Goal: Obtain resource: Download file/media

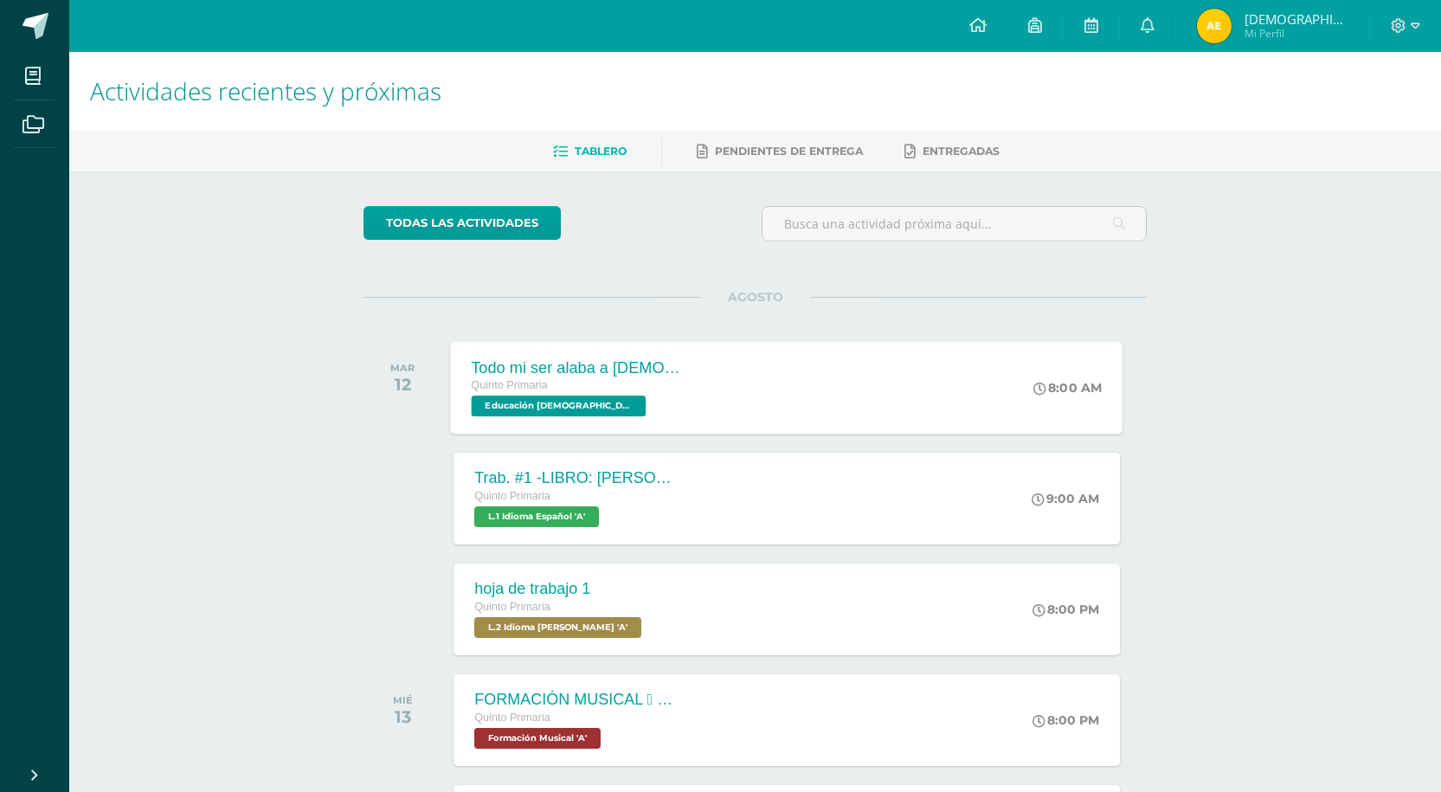
click at [539, 369] on div "Todo mi ser alaba a [DEMOGRAPHIC_DATA]" at bounding box center [576, 367] width 209 height 18
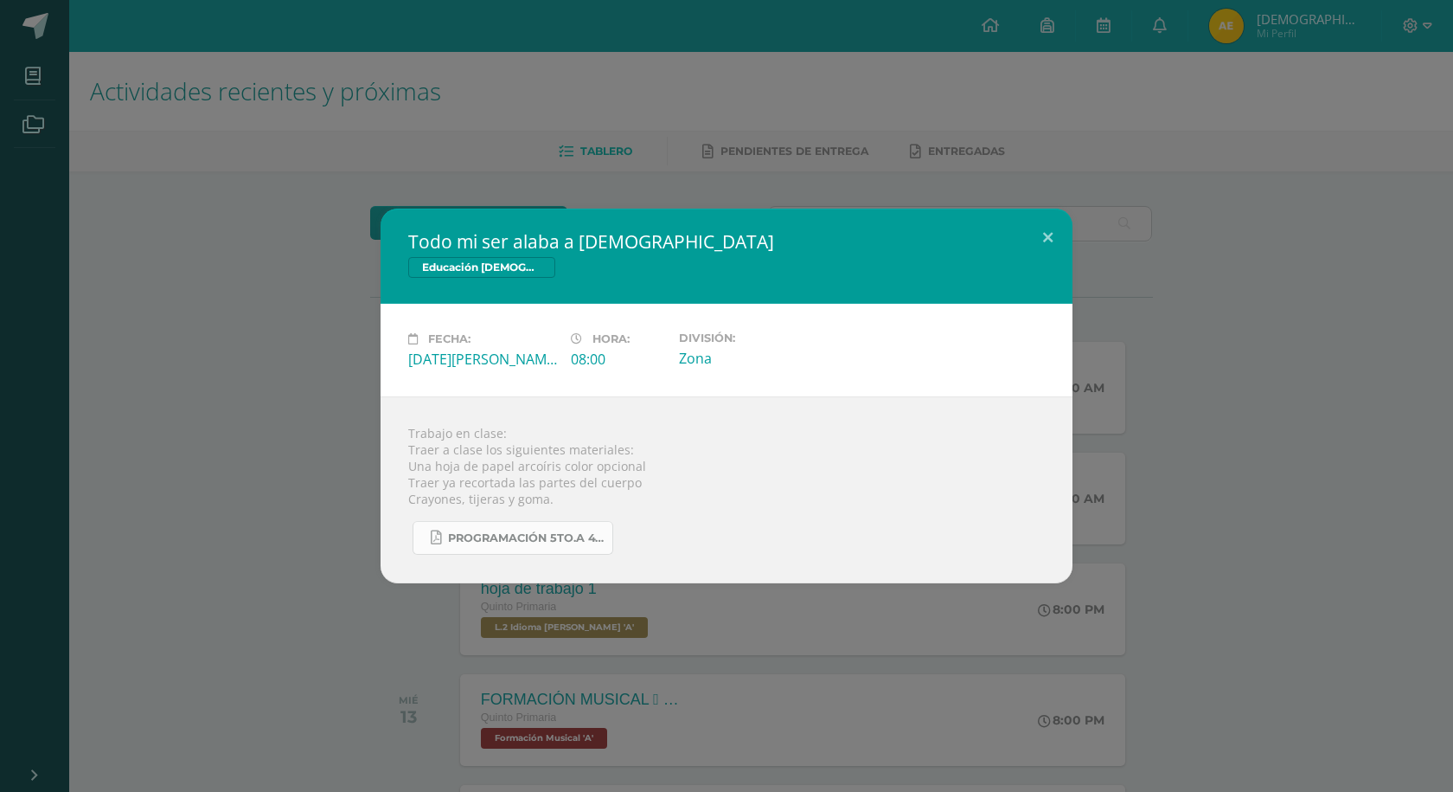
click at [550, 524] on link "Programación 5to.A 4ta. Unidad 2025.pdf" at bounding box center [513, 538] width 201 height 34
click at [1044, 233] on button at bounding box center [1048, 238] width 49 height 59
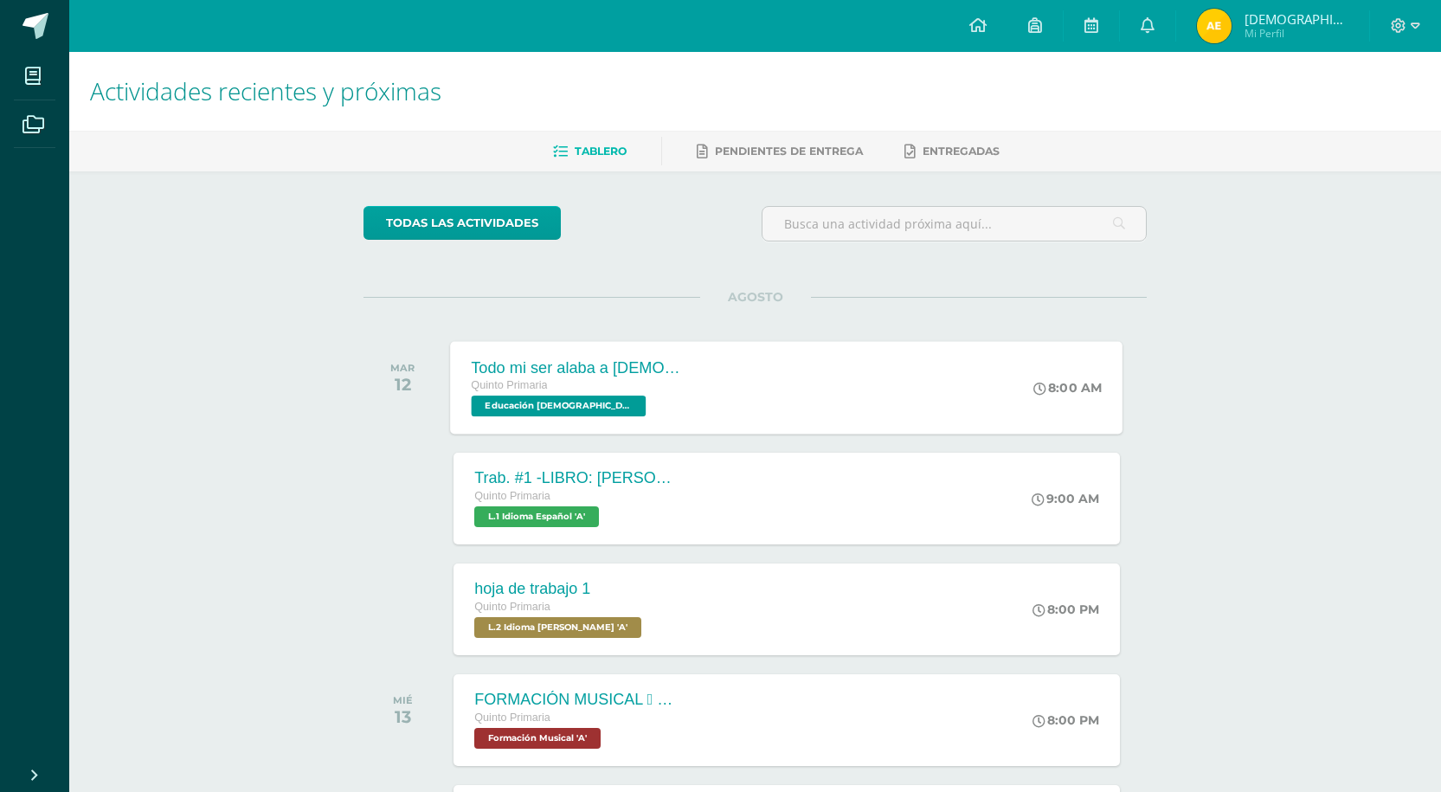
click at [576, 369] on div "Todo mi ser alaba a [DEMOGRAPHIC_DATA]" at bounding box center [576, 367] width 209 height 18
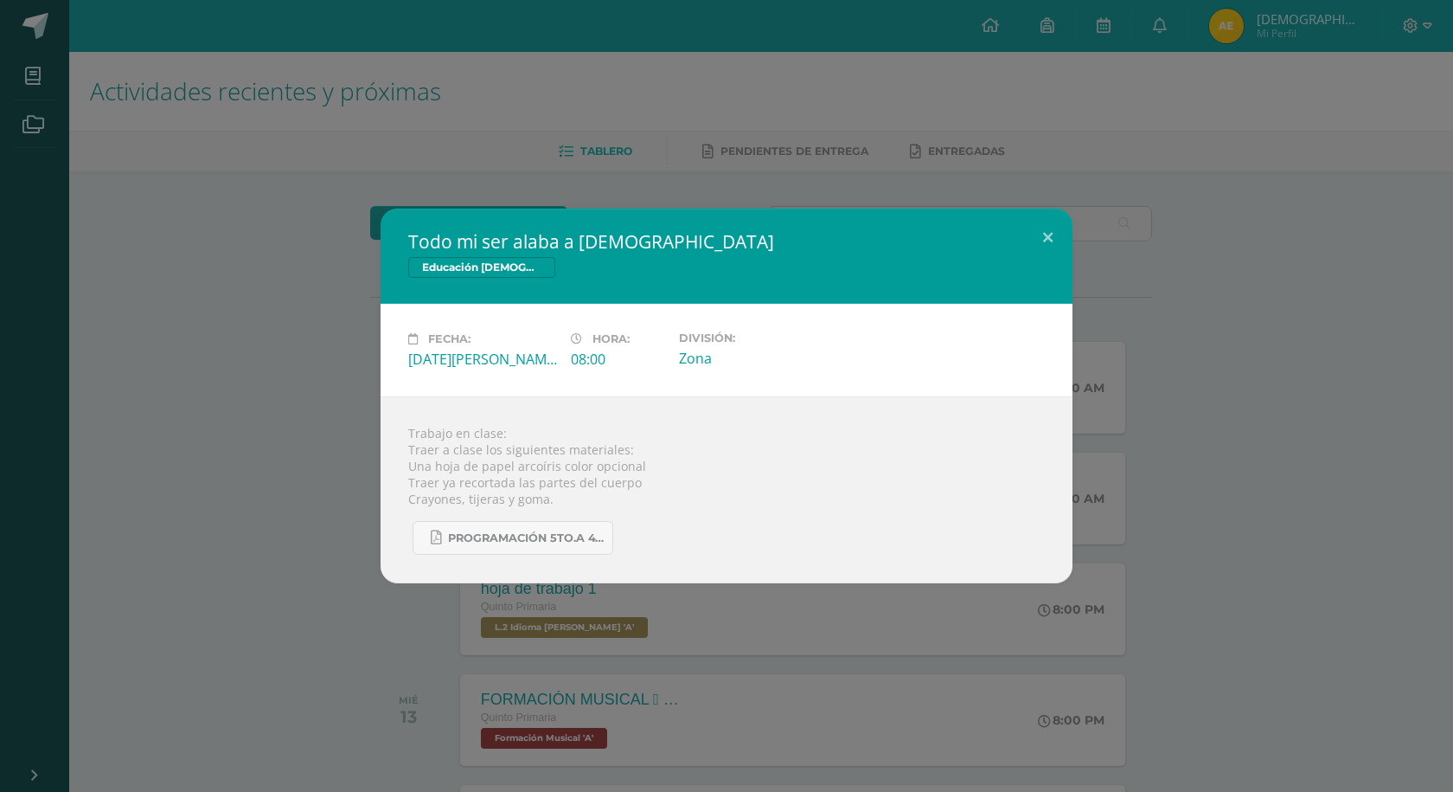
click at [562, 555] on div "Trabajo en clase: Traer a clase los siguientes materiales: Una hoja de papel ar…" at bounding box center [727, 489] width 692 height 187
click at [565, 533] on span "Programación 5to.A 4ta. Unidad 2025.pdf" at bounding box center [526, 538] width 156 height 14
click at [1057, 230] on button at bounding box center [1048, 238] width 49 height 59
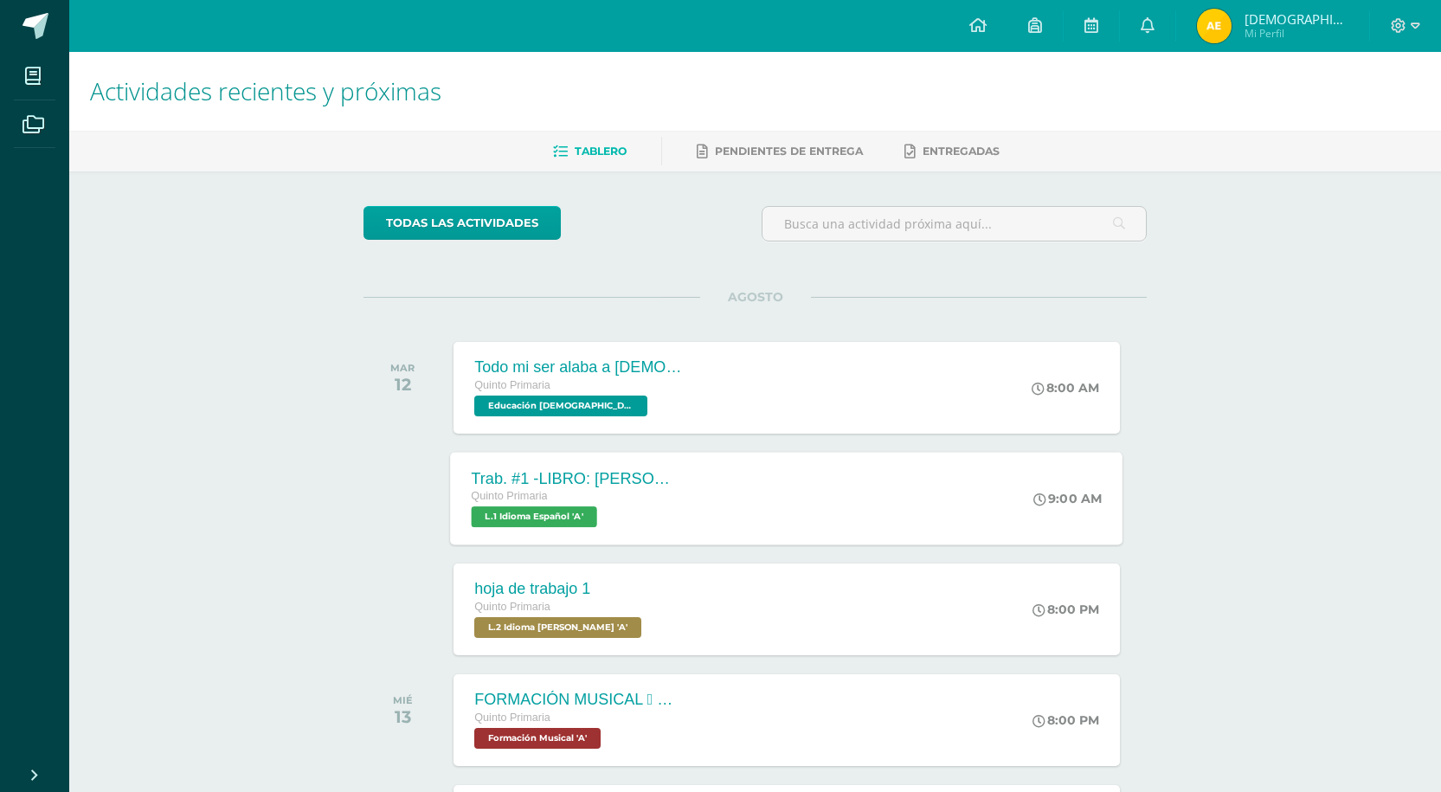
click at [779, 485] on div "Trab. #1 -LIBRO: [PERSON_NAME] EL DIBUJANTE Quinto Primaria L.1 Idioma Español …" at bounding box center [787, 498] width 672 height 93
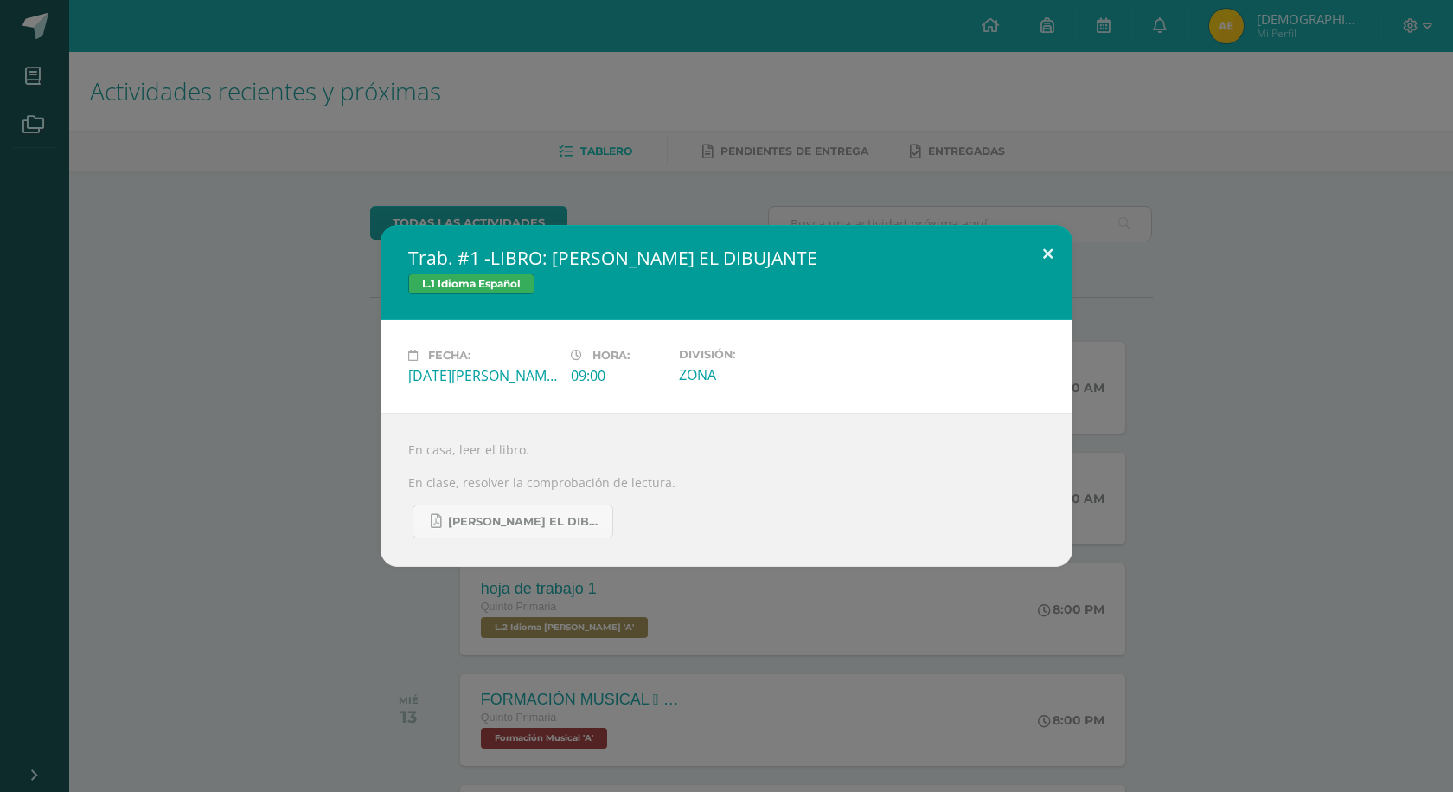
click at [1040, 243] on button at bounding box center [1048, 254] width 49 height 59
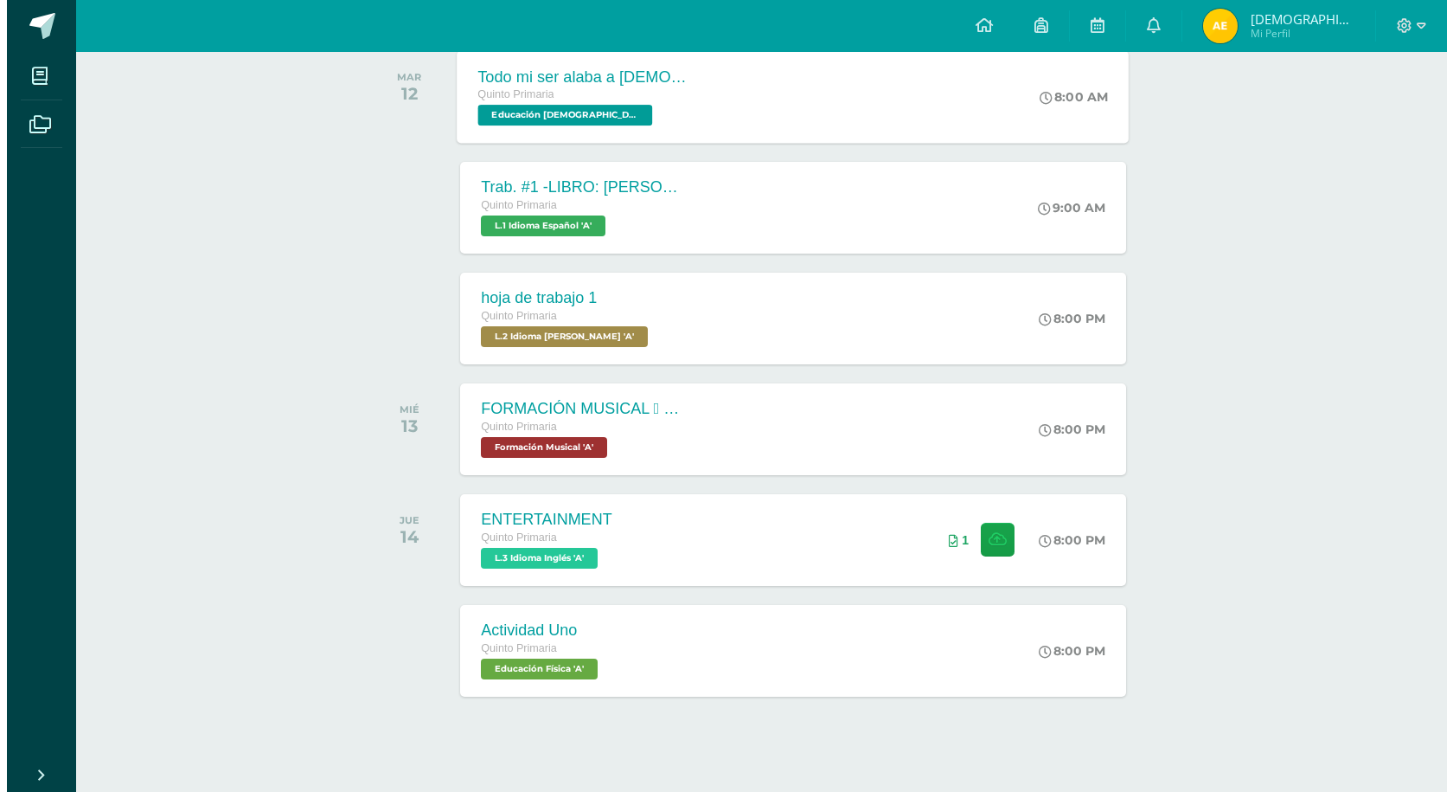
scroll to position [305, 0]
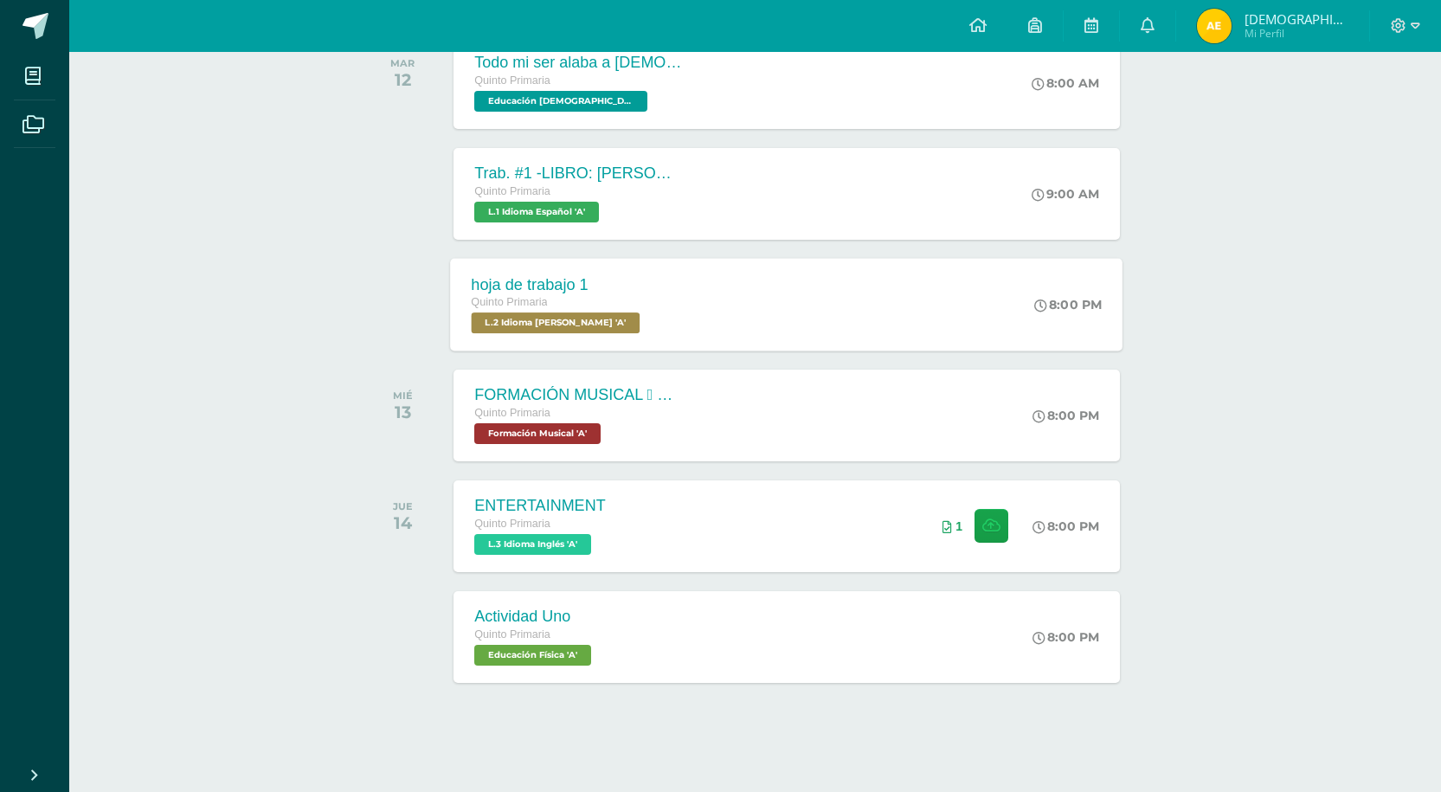
click at [767, 261] on div "hoja de trabajo 1 Quinto Primaria L.2 Idioma [PERSON_NAME] 'A' 8:00 PM hoja de …" at bounding box center [787, 304] width 672 height 93
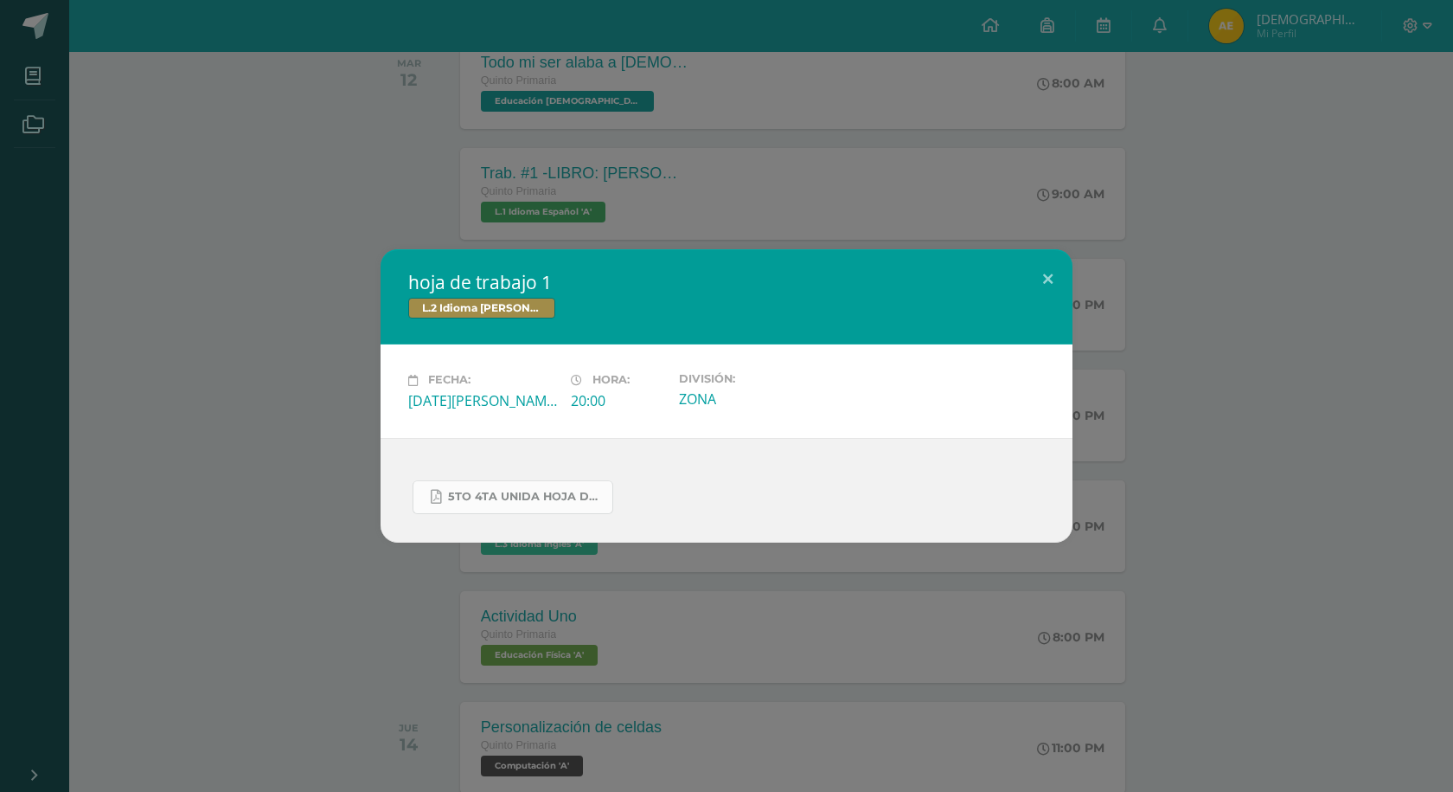
click at [566, 481] on link "5to 4ta unida hoja de trabajo kaqchikel.pdf" at bounding box center [513, 497] width 201 height 34
click at [1319, 493] on div "hoja de trabajo 1 L.2 Idioma [PERSON_NAME] Fecha: [DATE][PERSON_NAME] Hora: 20:…" at bounding box center [727, 395] width 1440 height 292
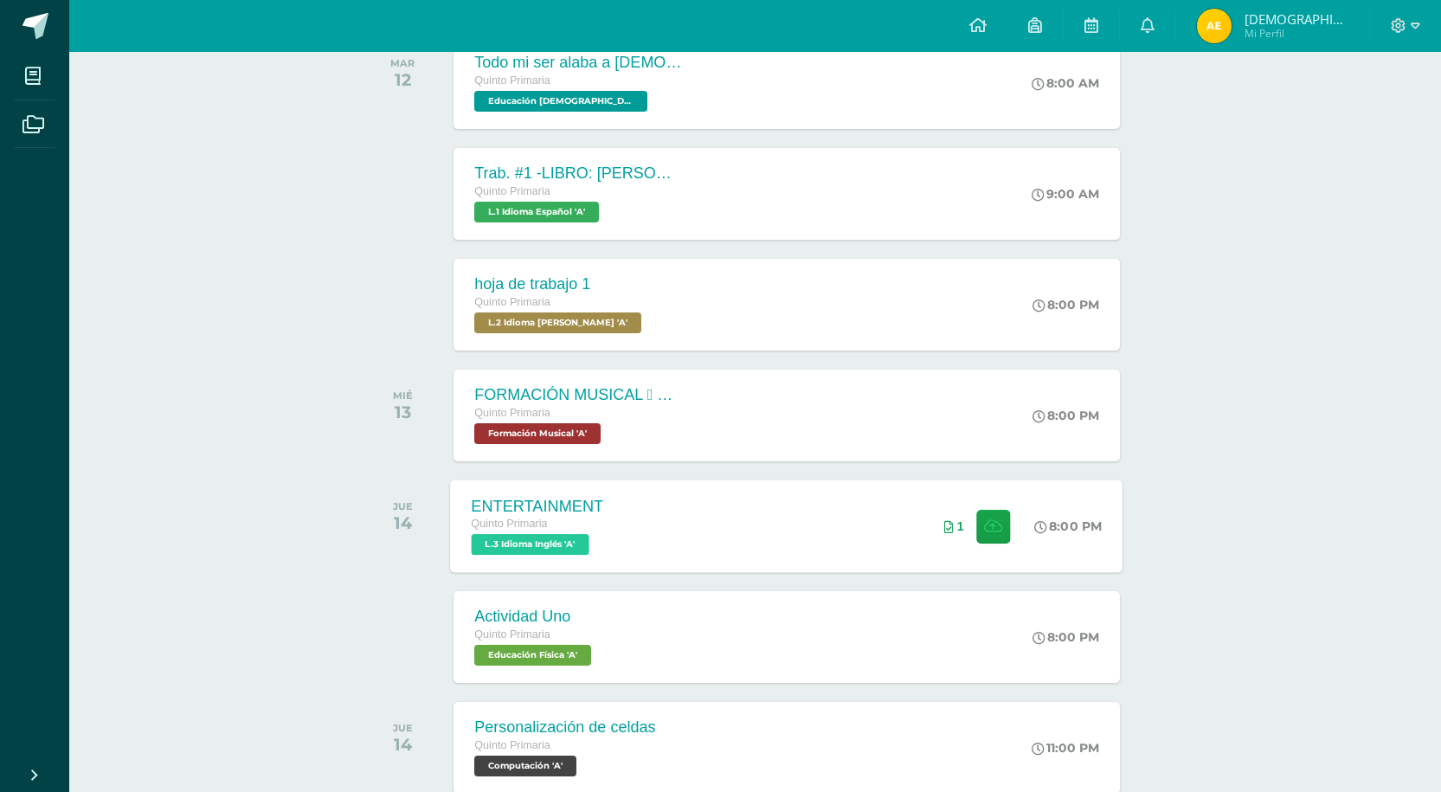
click at [810, 528] on div "ENTERTAINMENT Quinto Primaria L.3 Idioma Inglés 'A' 8:00 PM 1 ENTERTAINMENT L.3…" at bounding box center [787, 525] width 672 height 93
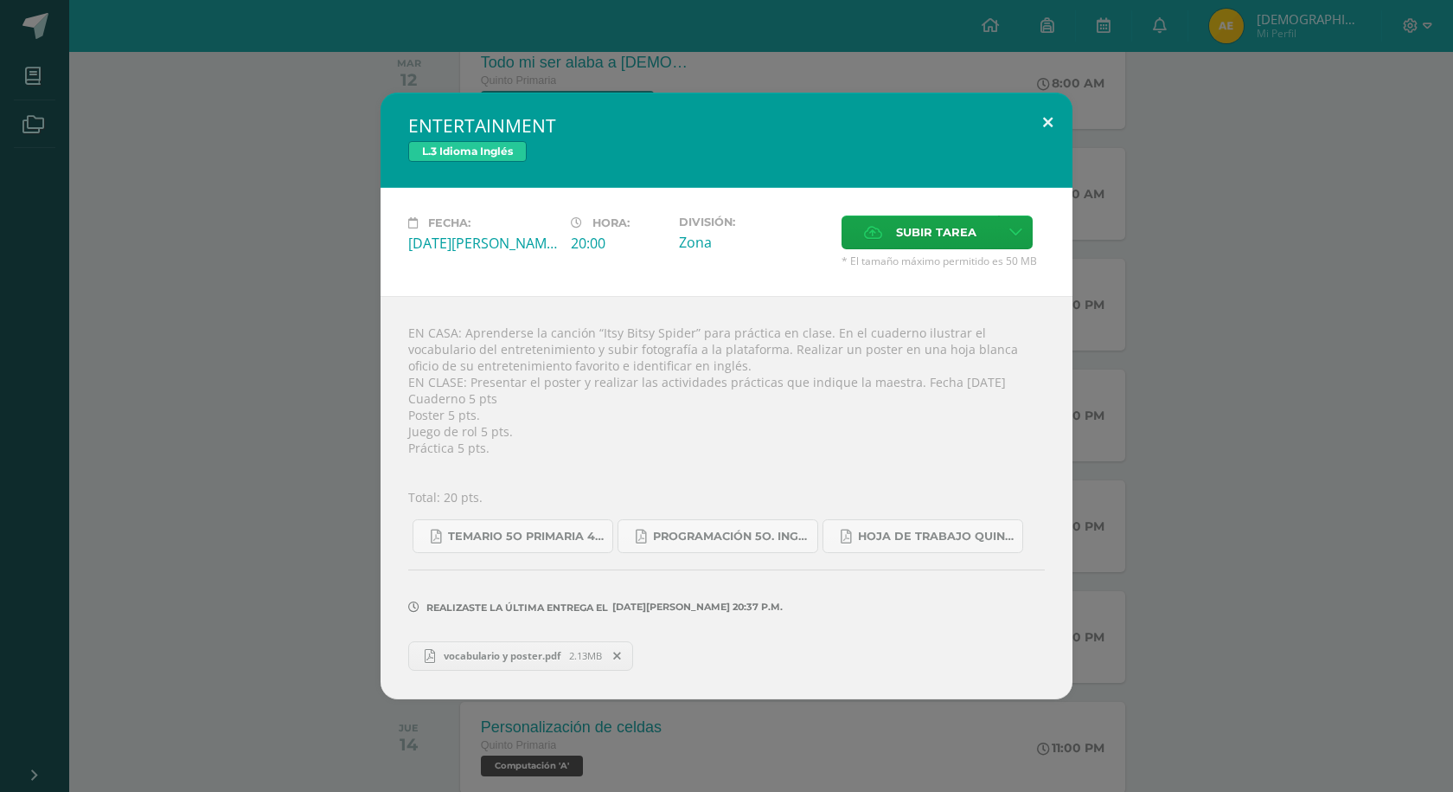
click at [1051, 128] on button at bounding box center [1048, 122] width 49 height 59
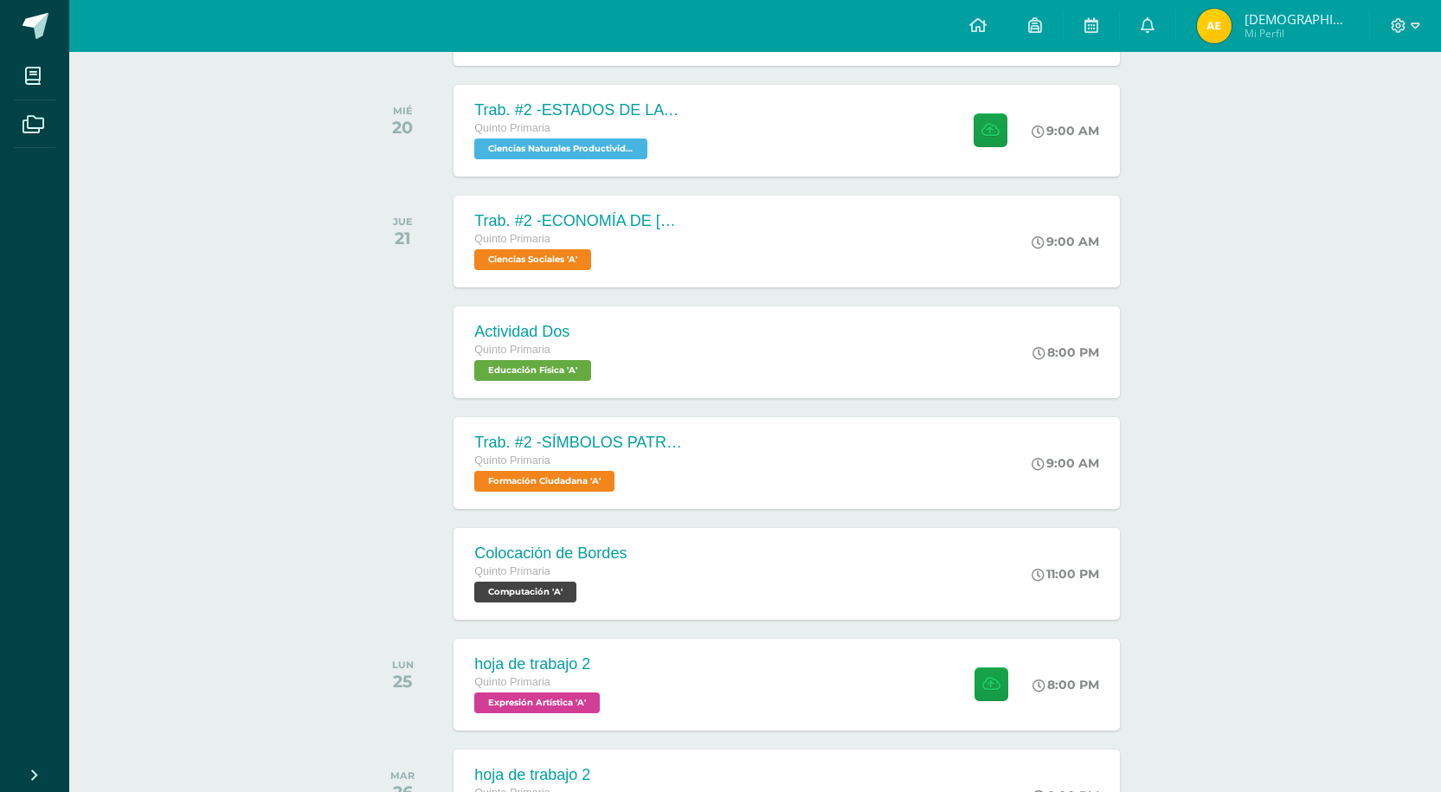
scroll to position [1256, 0]
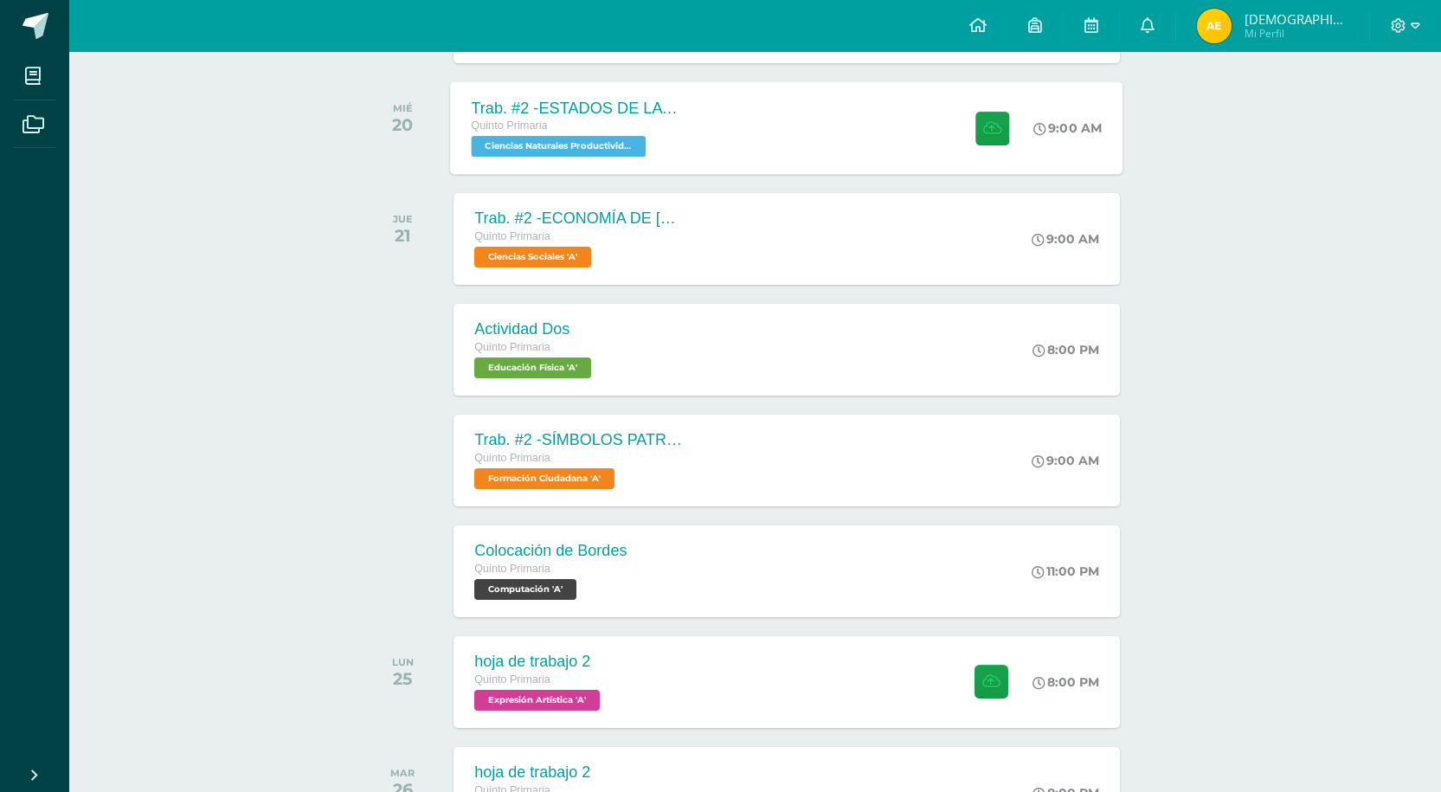
click at [826, 137] on div "Trab. #2 -ESTADOS DE LA MATERIA -CAMBIOS DE ESTADO Quinto Primaria Ciencias Nat…" at bounding box center [787, 127] width 672 height 93
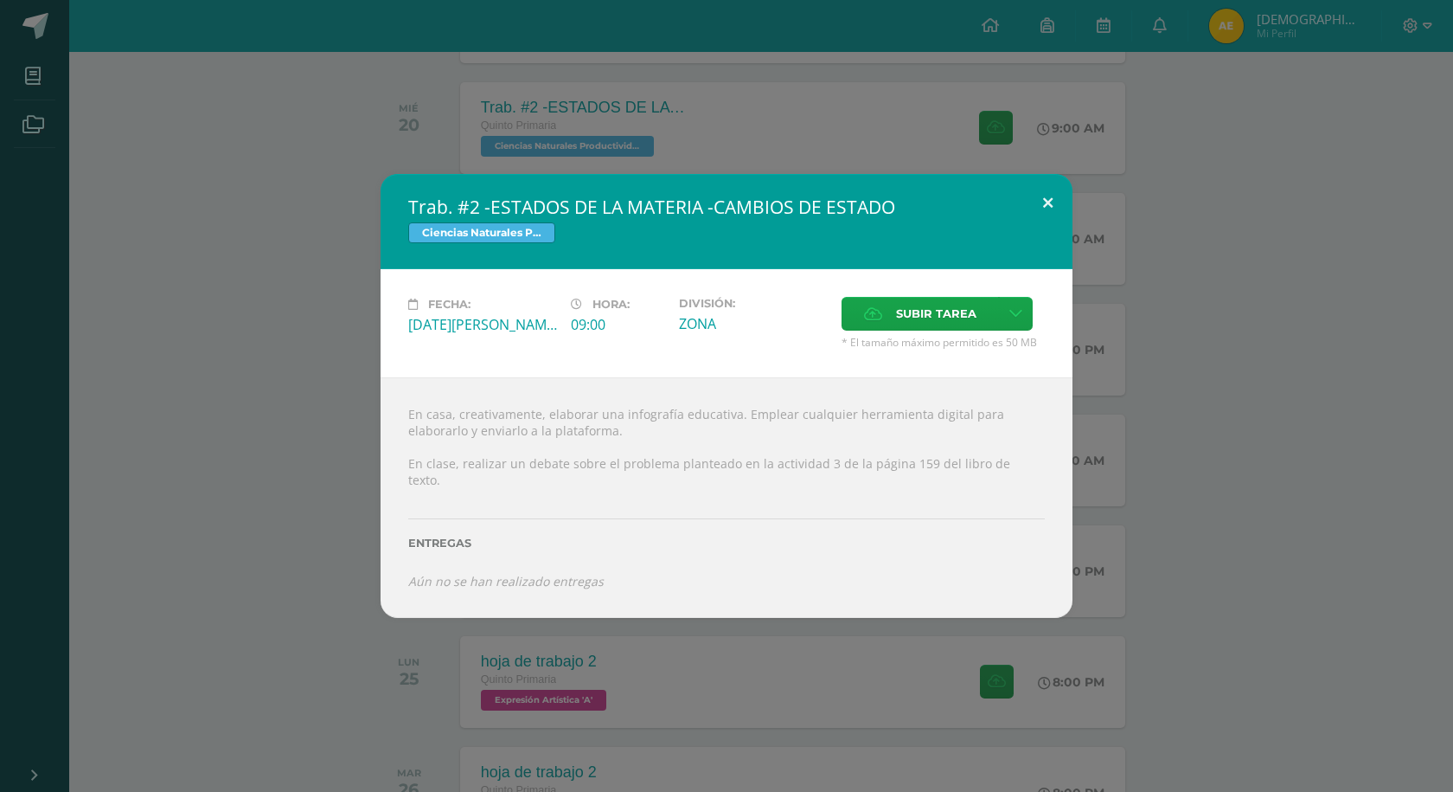
click at [1045, 219] on button at bounding box center [1048, 203] width 49 height 59
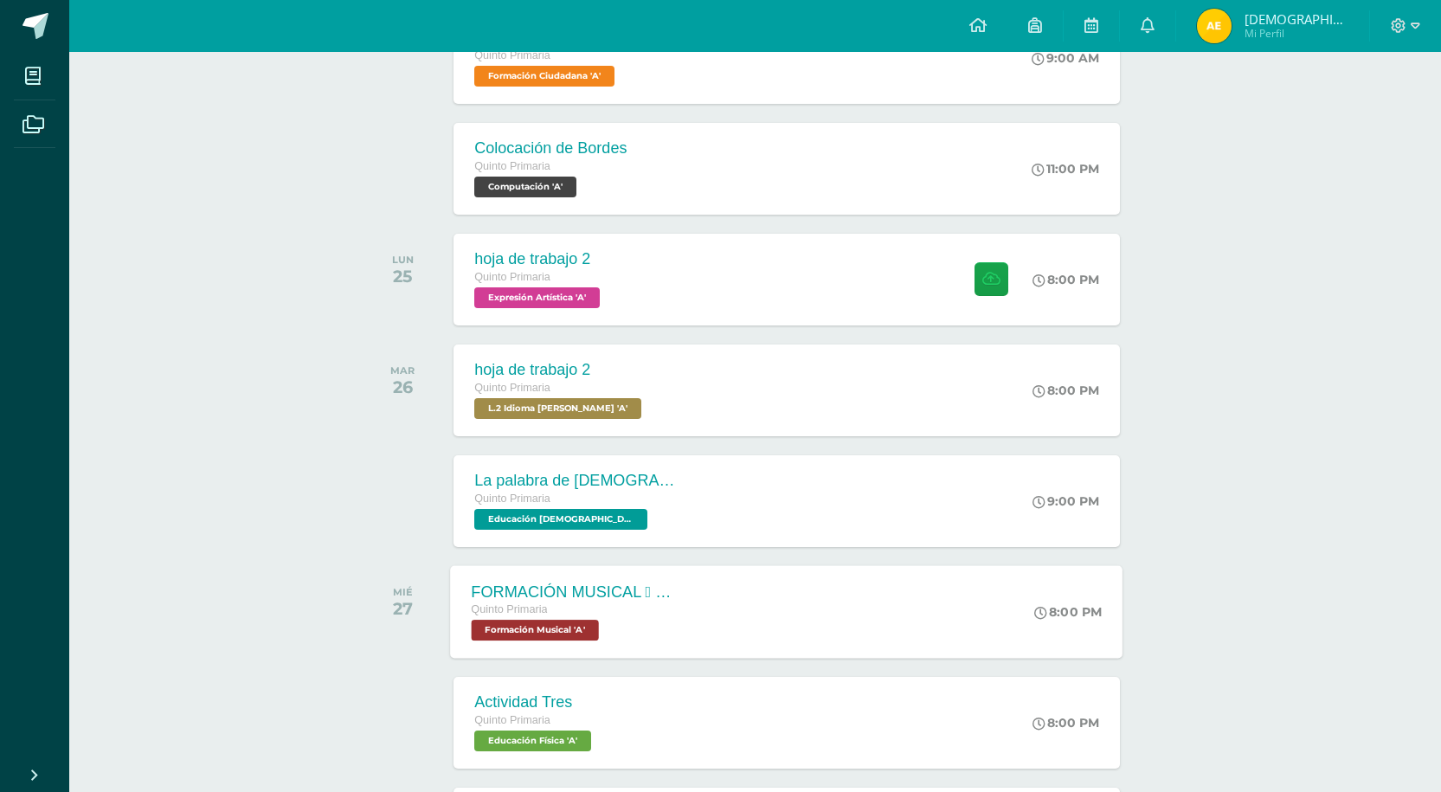
scroll to position [1689, 0]
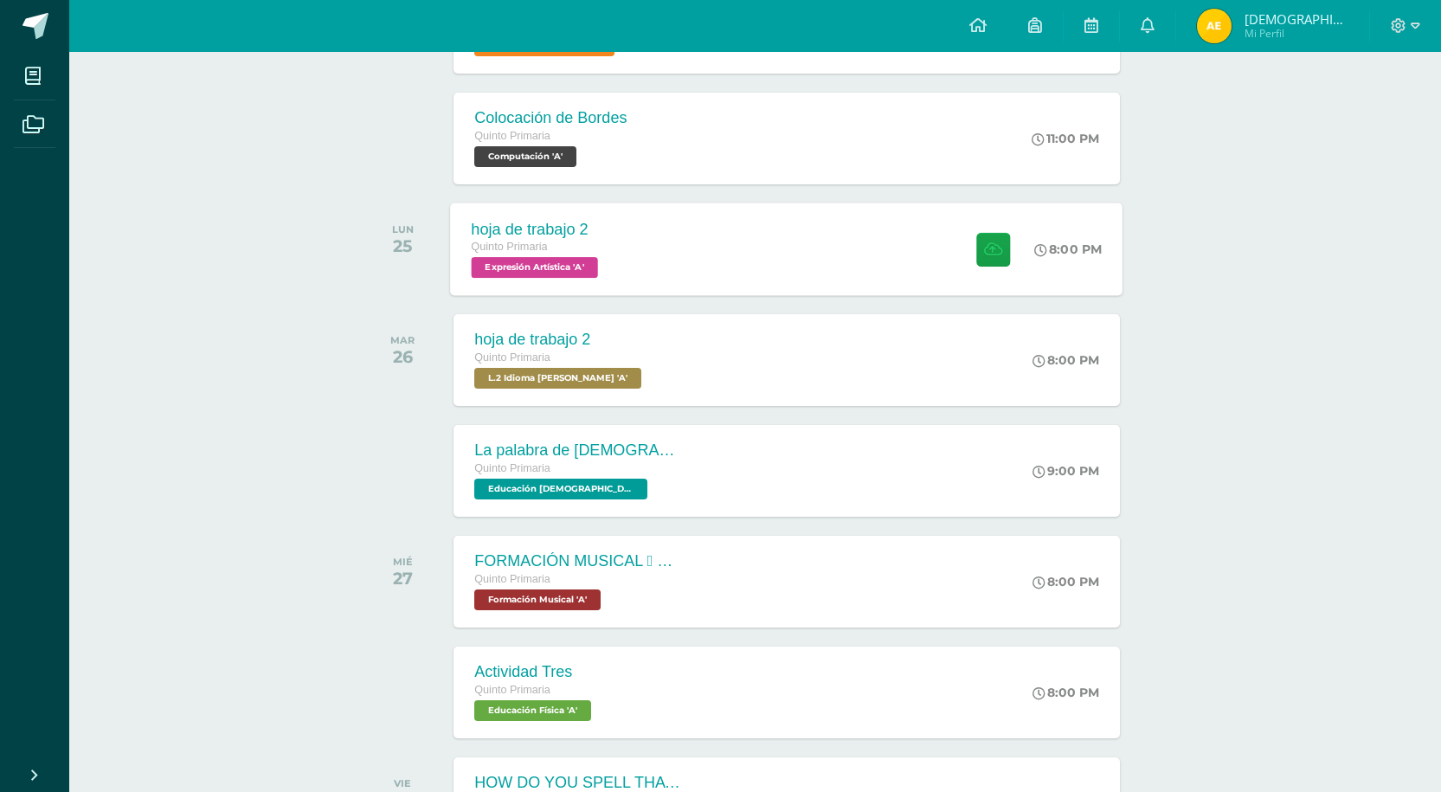
click at [861, 279] on div "hoja de trabajo 2 Quinto Primaria Expresión Artística 'A' 8:00 PM hoja de traba…" at bounding box center [787, 248] width 672 height 93
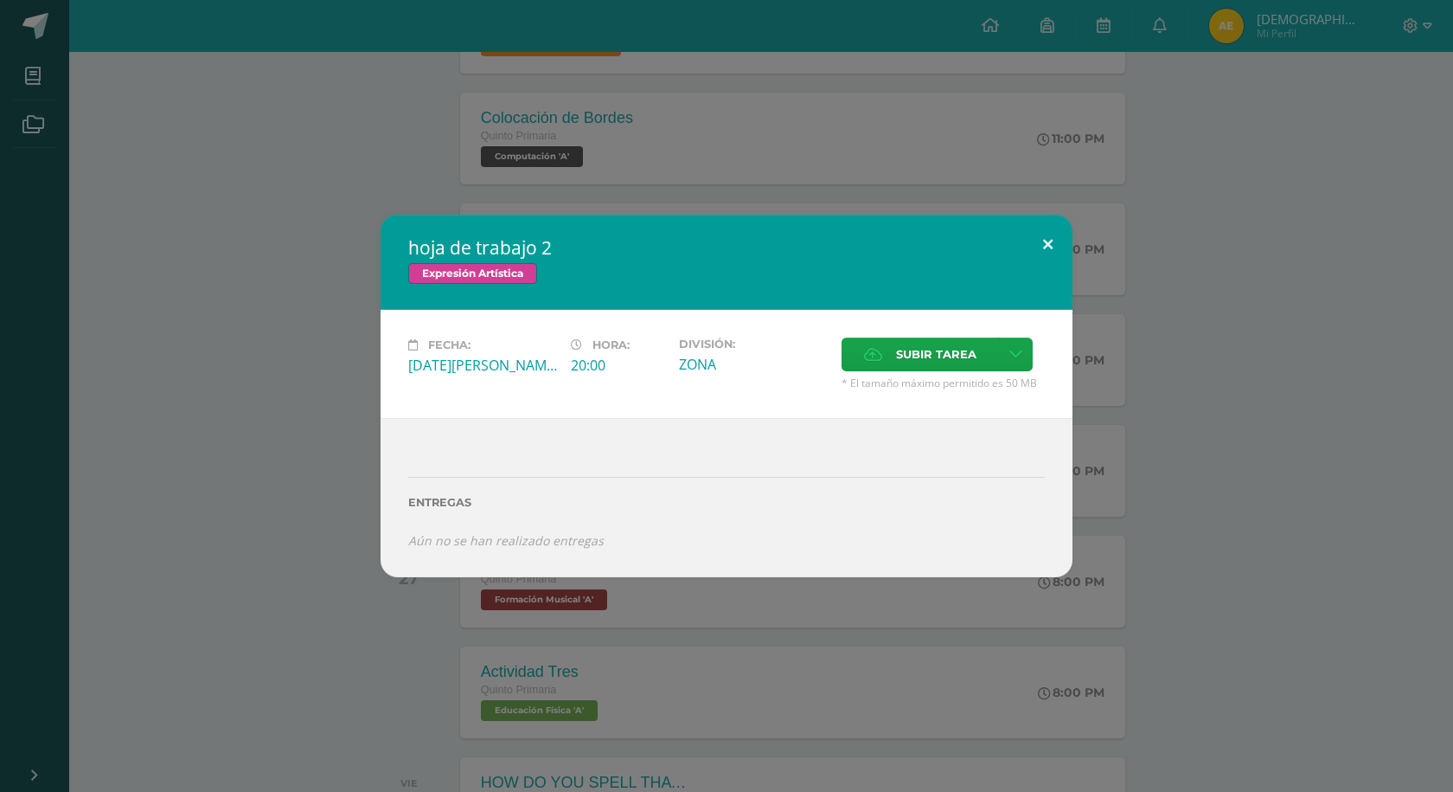
click at [1031, 245] on button at bounding box center [1048, 244] width 49 height 59
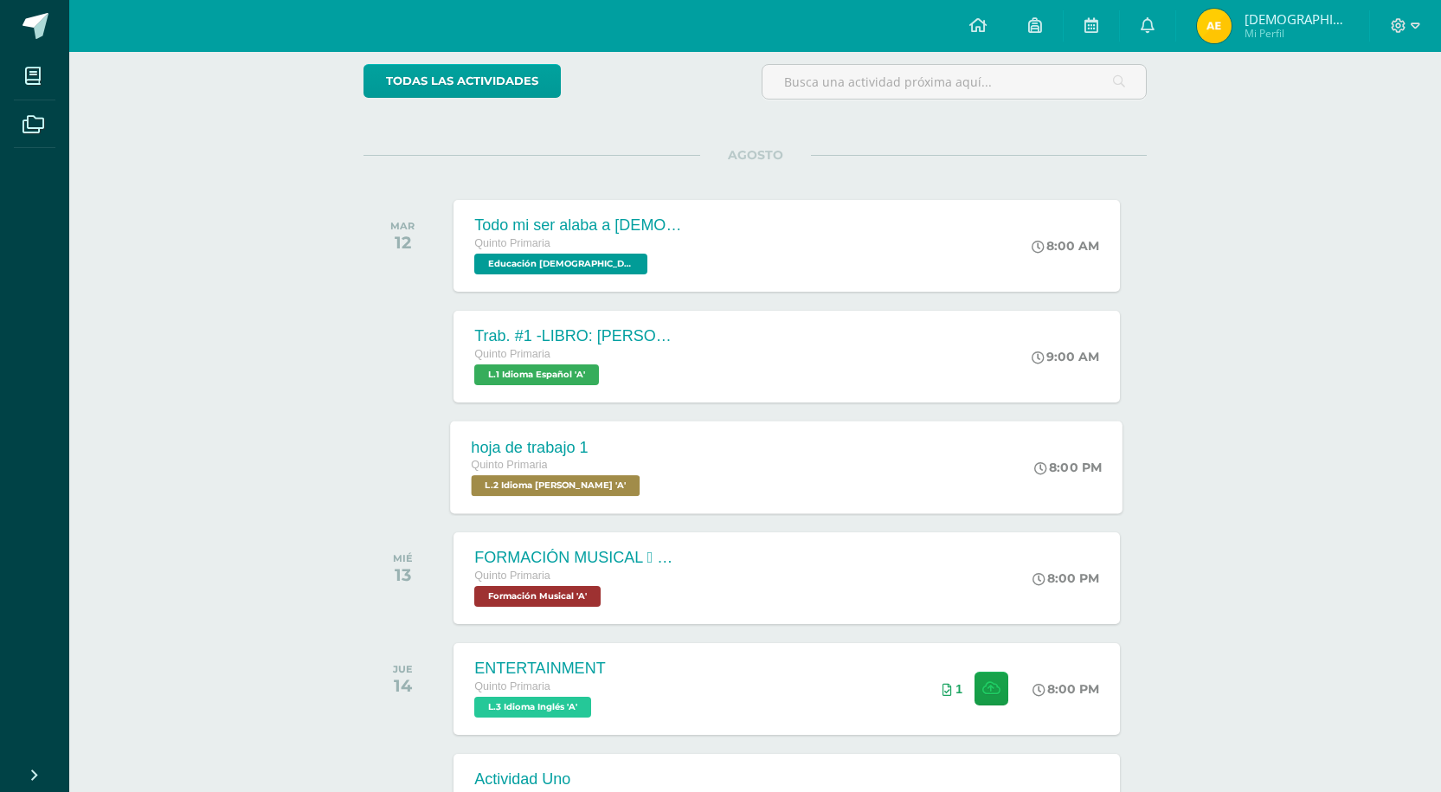
scroll to position [87, 0]
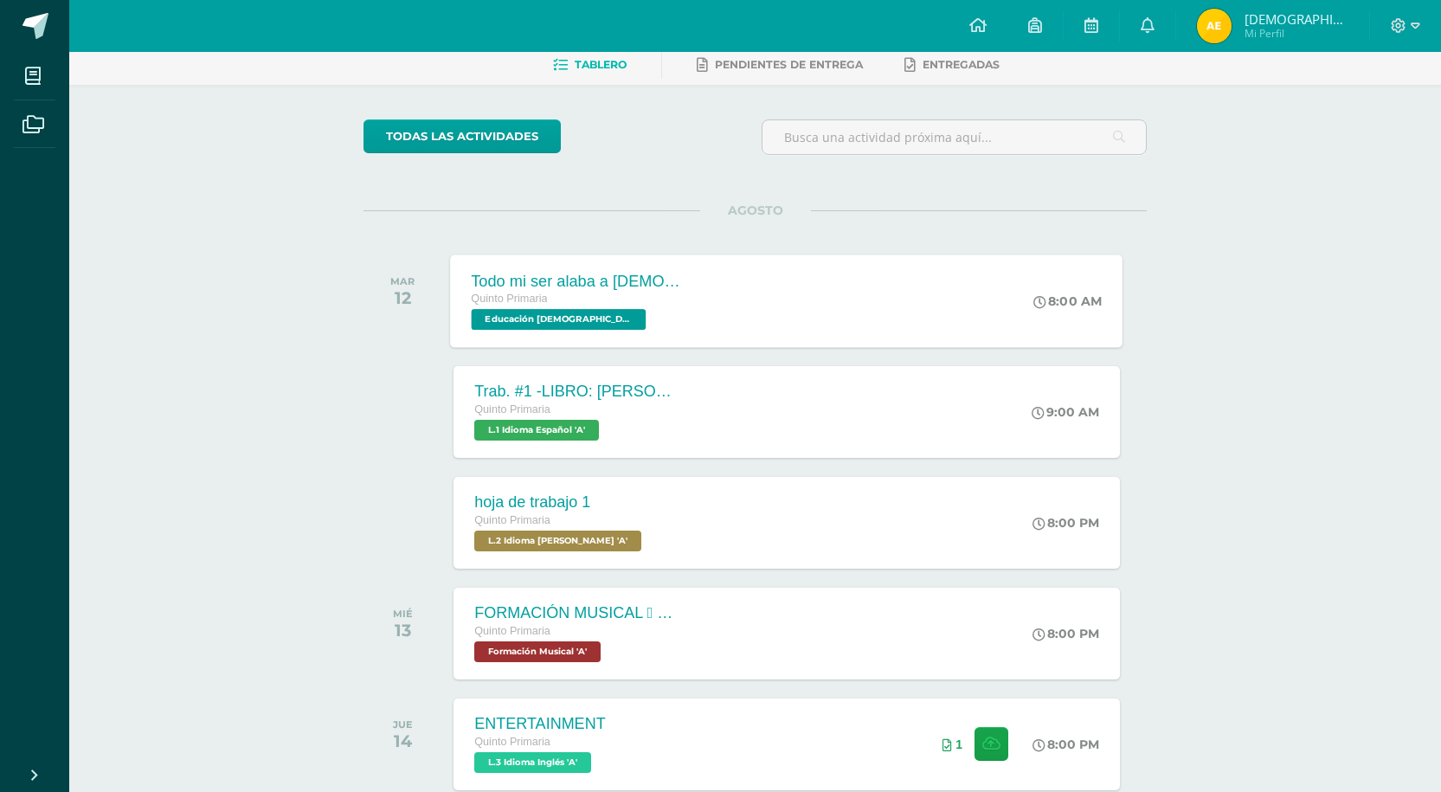
click at [872, 287] on div "Todo mi ser alaba a [DEMOGRAPHIC_DATA] Quinto Primaria Educación [DEMOGRAPHIC_D…" at bounding box center [787, 300] width 672 height 93
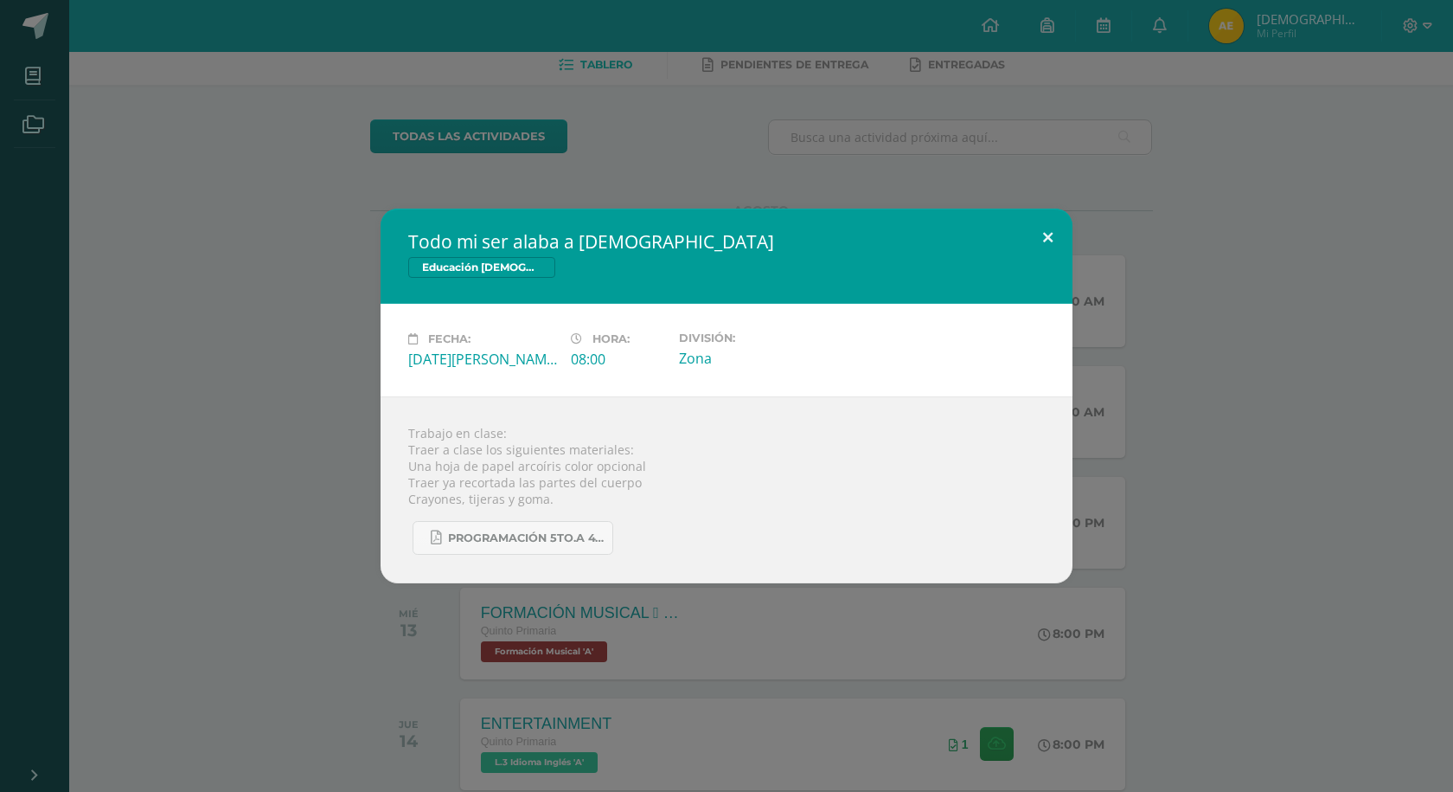
click at [1056, 256] on button at bounding box center [1048, 238] width 49 height 59
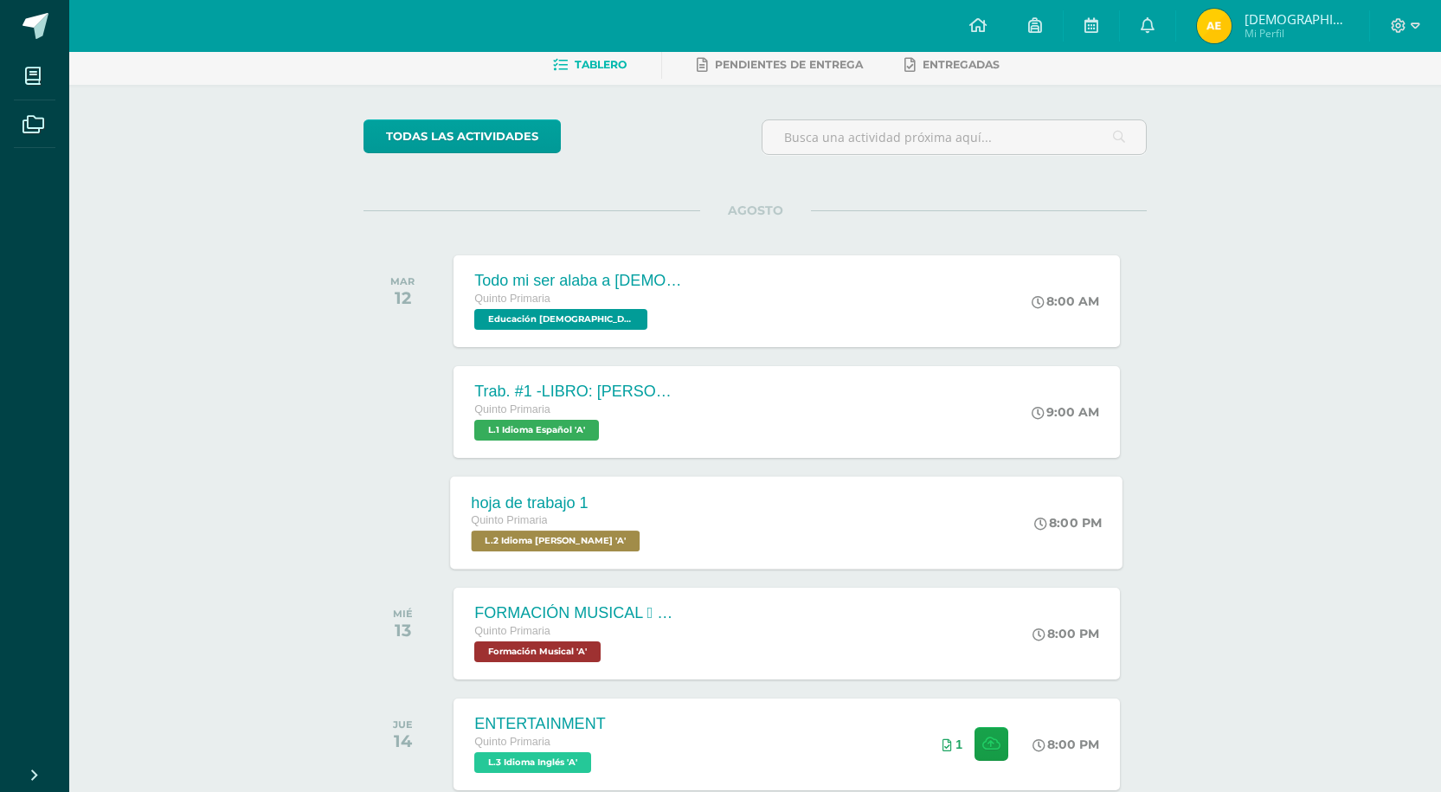
click at [722, 546] on div "hoja de trabajo 1 Quinto Primaria L.2 Idioma [PERSON_NAME] 'A' 8:00 PM hoja de …" at bounding box center [787, 522] width 672 height 93
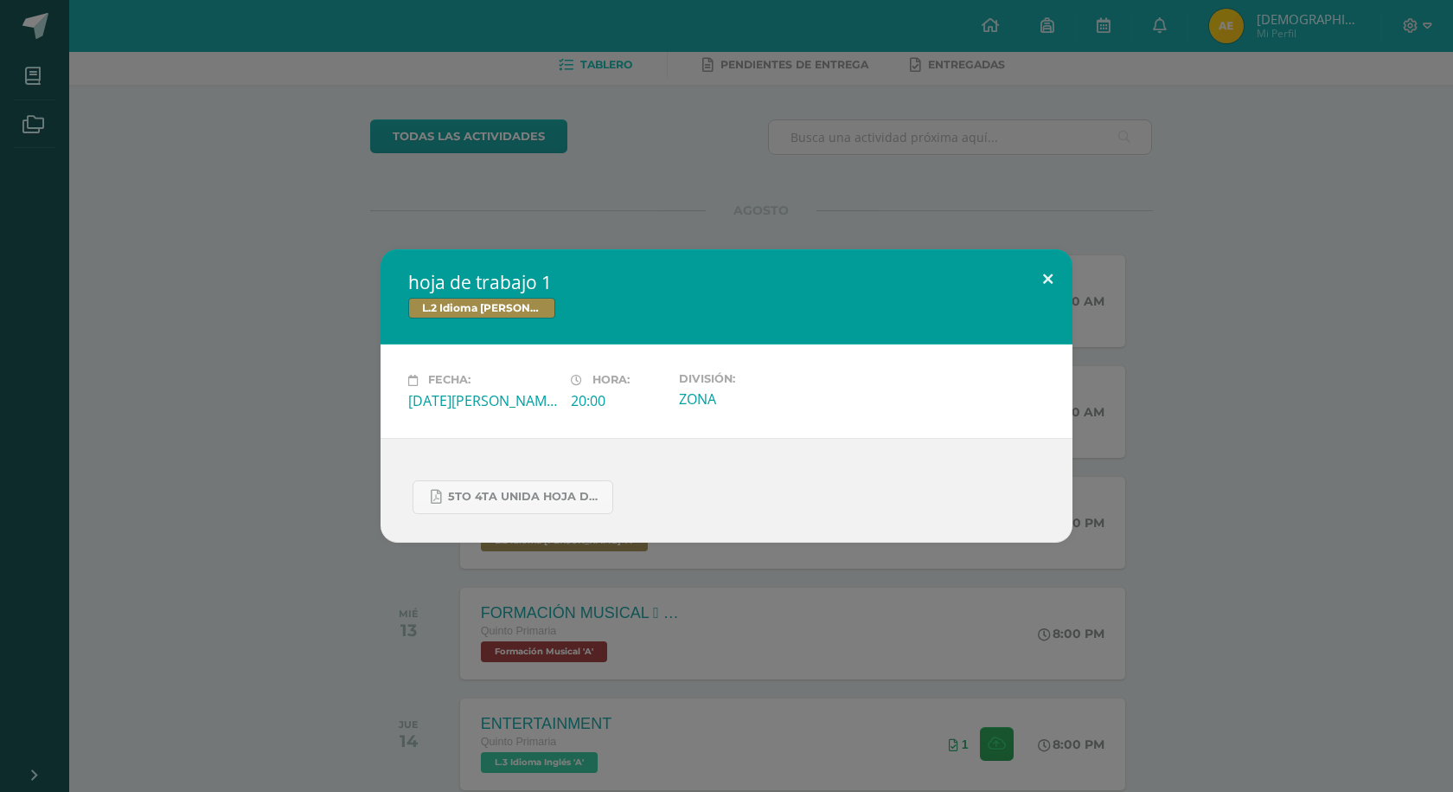
click at [1068, 282] on button at bounding box center [1048, 278] width 49 height 59
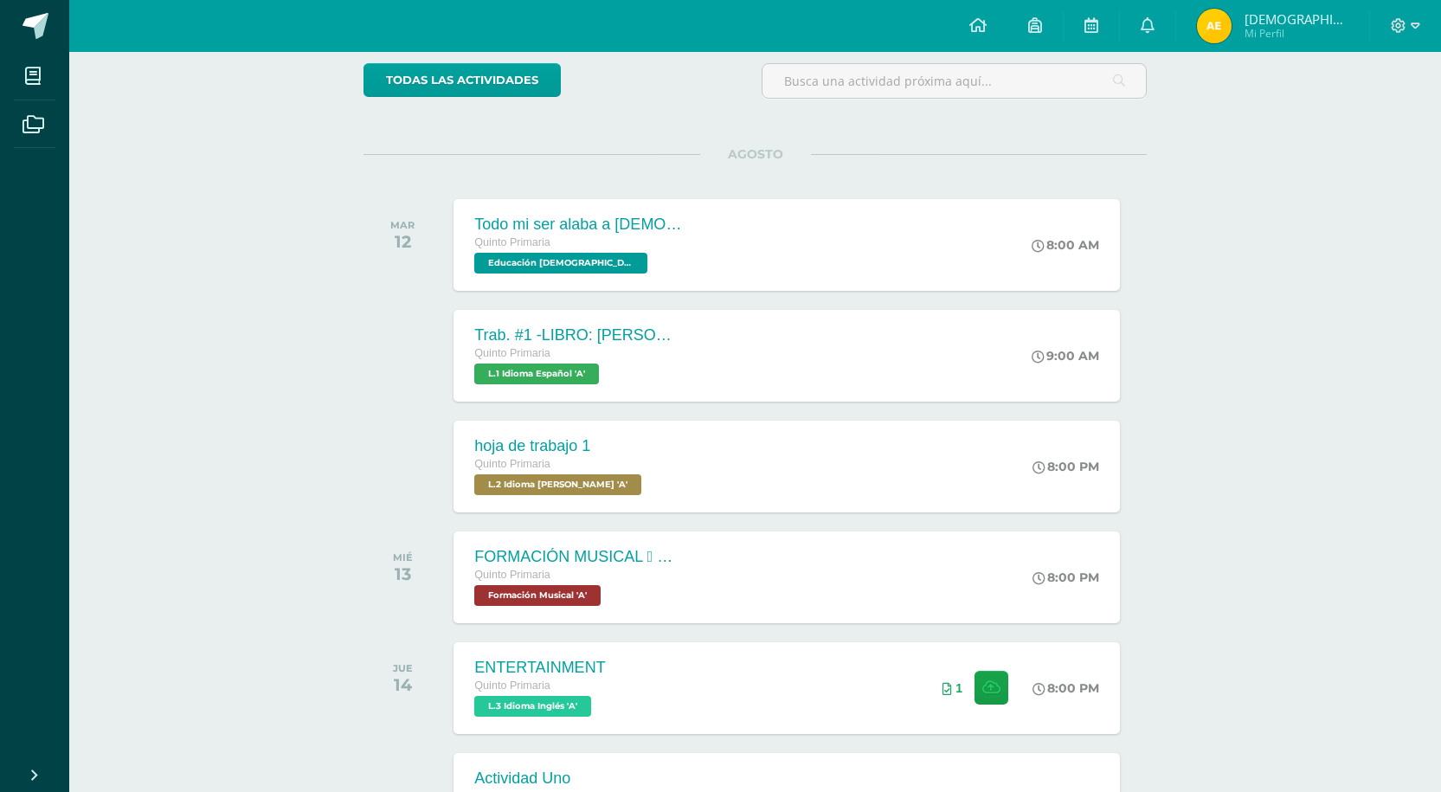
scroll to position [173, 0]
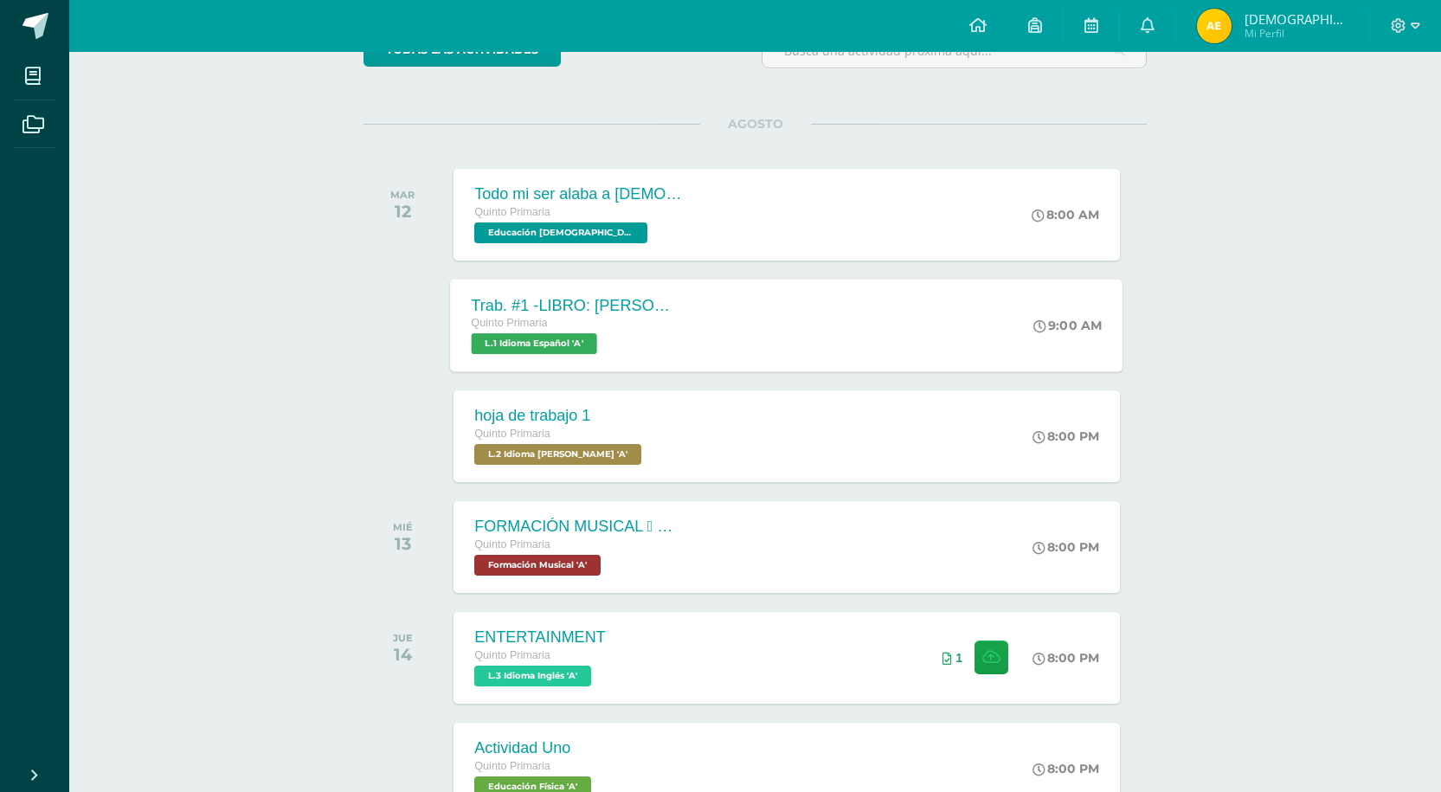
click at [825, 305] on div "Trab. #1 -LIBRO: [PERSON_NAME] EL DIBUJANTE Quinto Primaria L.1 Idioma Español …" at bounding box center [787, 325] width 672 height 93
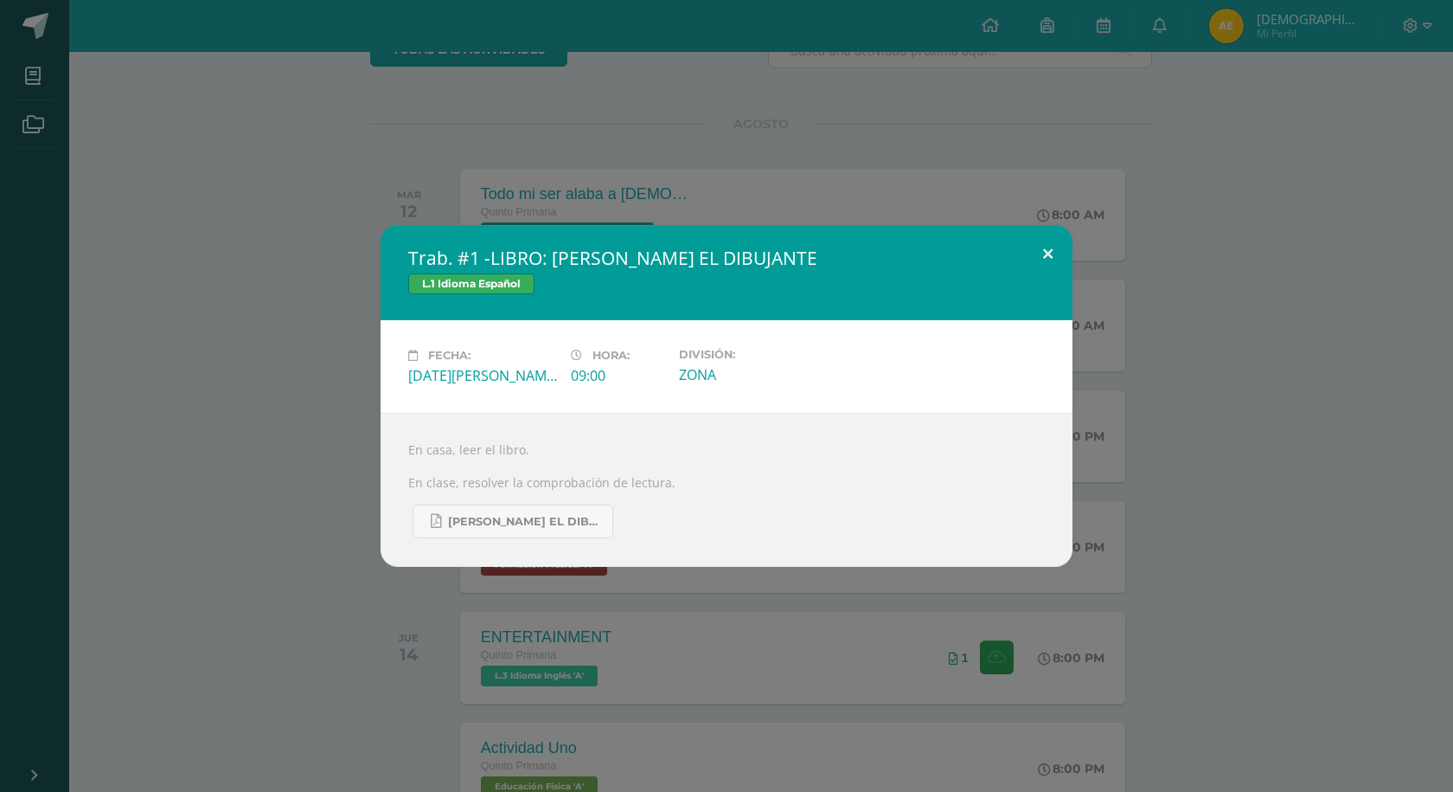
click at [1042, 248] on button at bounding box center [1048, 254] width 49 height 59
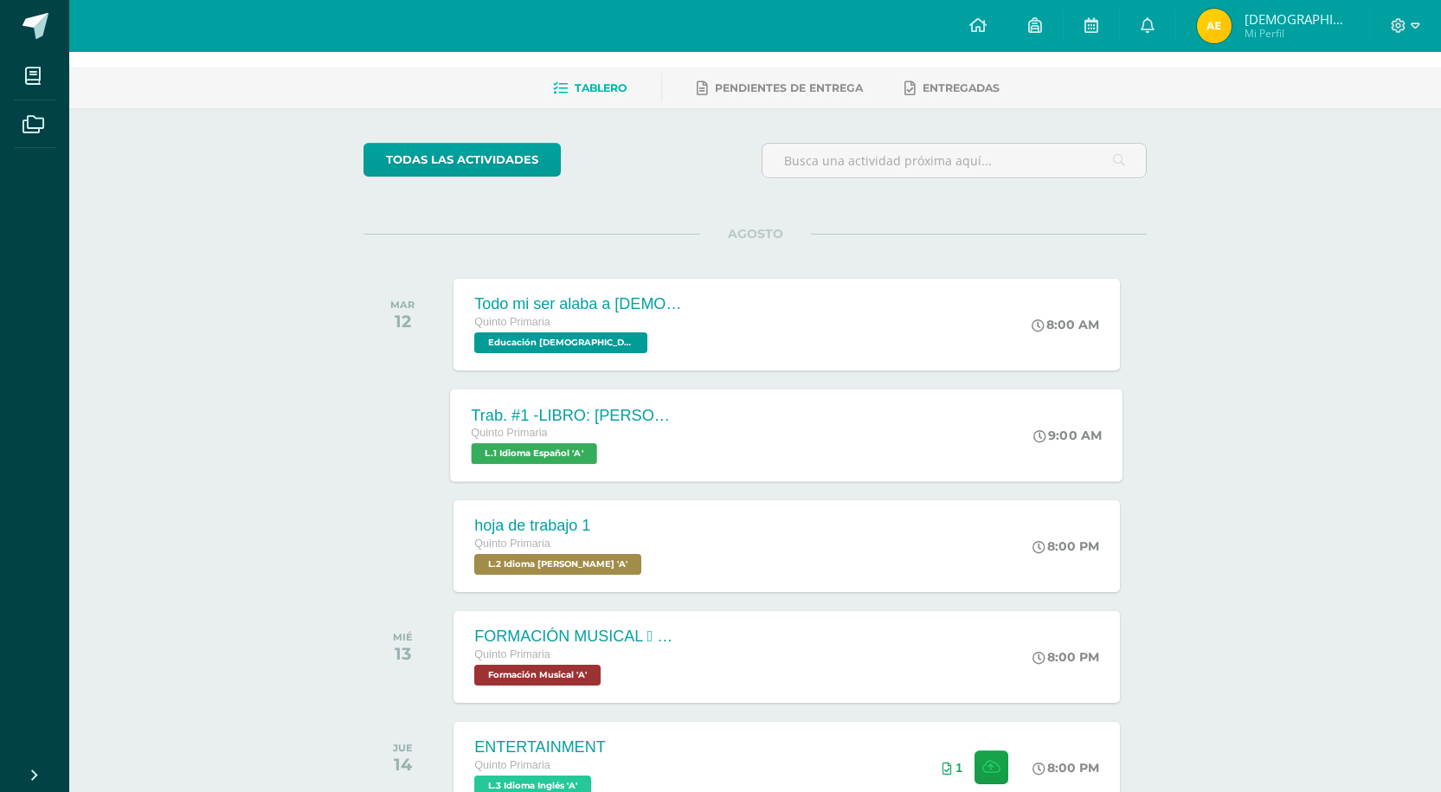
scroll to position [0, 0]
